Goal: Check status: Check status

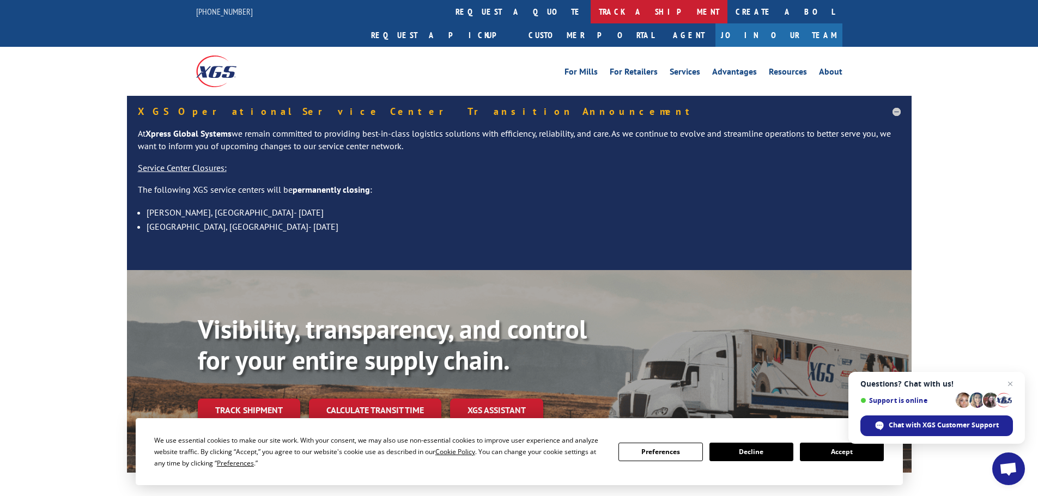
click at [590, 21] on link "track a shipment" at bounding box center [658, 11] width 137 height 23
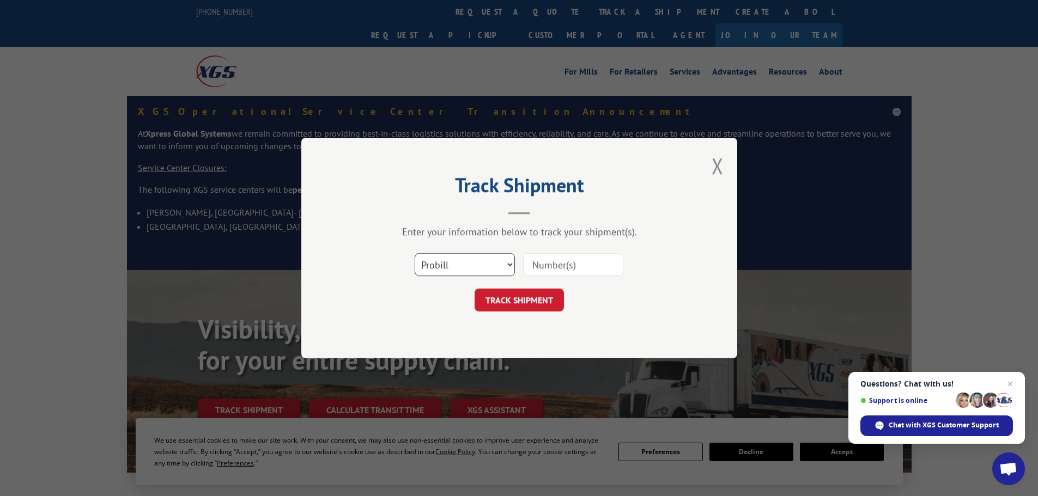
click at [477, 273] on select "Select category... Probill BOL PO" at bounding box center [465, 264] width 100 height 23
select select "bol"
click at [415, 253] on select "Select category... Probill BOL PO" at bounding box center [465, 264] width 100 height 23
click at [531, 263] on input at bounding box center [573, 264] width 100 height 23
paste input "440889"
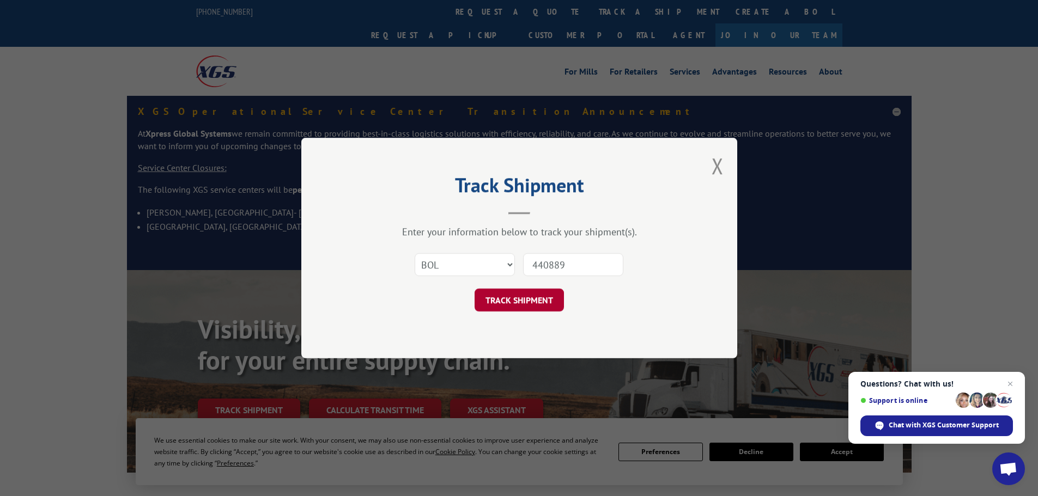
type input "440889"
click at [519, 302] on button "TRACK SHIPMENT" at bounding box center [518, 300] width 89 height 23
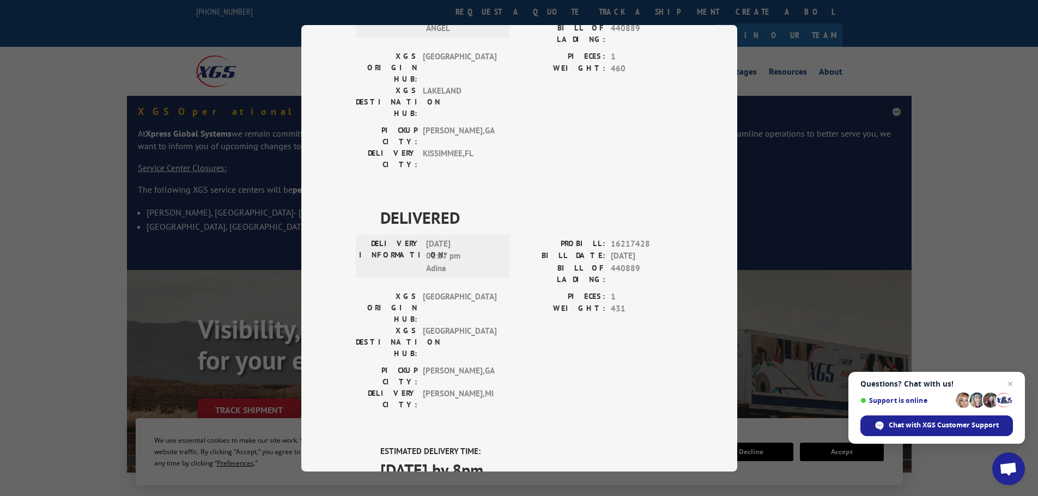
scroll to position [654, 0]
